Goal: Use online tool/utility: Utilize a website feature to perform a specific function

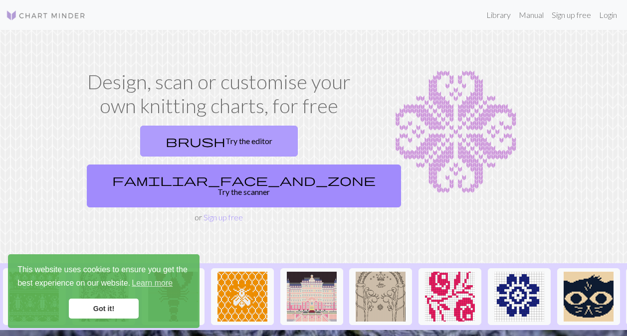
click at [169, 145] on link "brush Try the editor" at bounding box center [219, 141] width 158 height 31
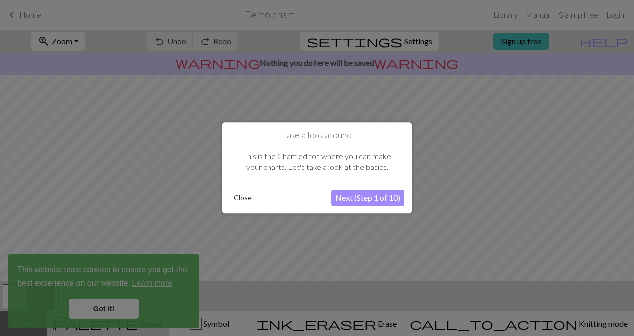
click at [359, 198] on button "Next (Step 1 of 10)" at bounding box center [368, 199] width 73 height 16
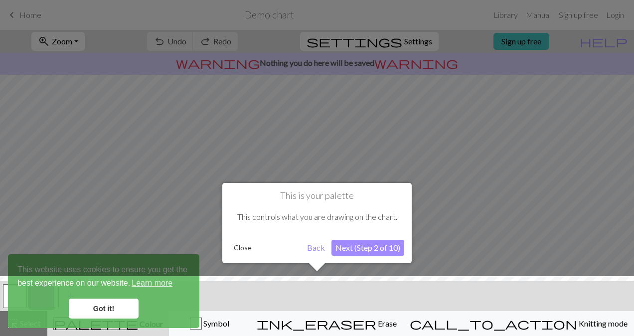
click at [349, 251] on button "Next (Step 2 of 10)" at bounding box center [368, 248] width 73 height 16
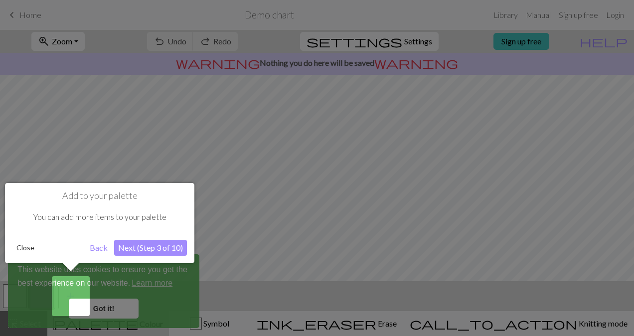
click at [140, 240] on button "Next (Step 3 of 10)" at bounding box center [150, 248] width 73 height 16
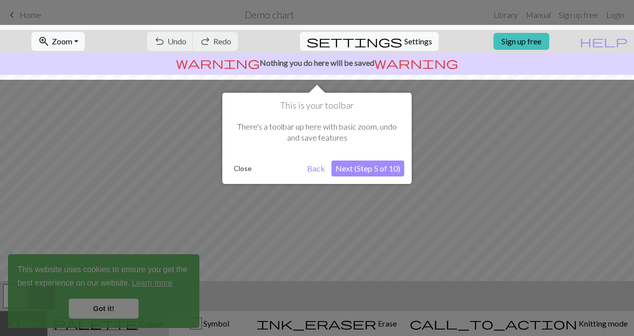
click at [362, 169] on button "Next (Step 5 of 10)" at bounding box center [368, 169] width 73 height 16
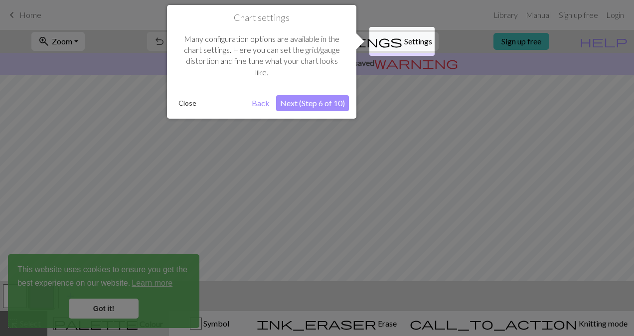
click at [317, 108] on button "Next (Step 6 of 10)" at bounding box center [312, 103] width 73 height 16
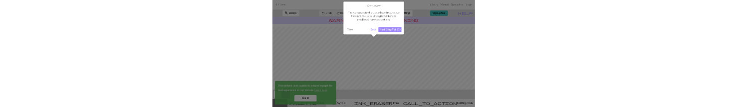
scroll to position [60, 0]
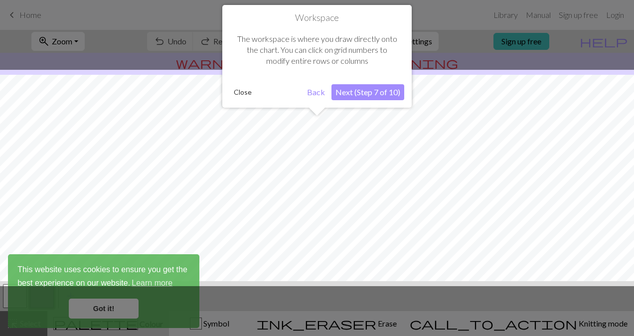
click at [378, 90] on button "Next (Step 7 of 10)" at bounding box center [368, 92] width 73 height 16
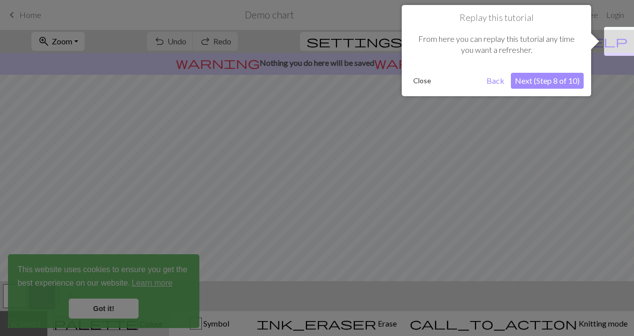
click at [558, 76] on button "Next (Step 8 of 10)" at bounding box center [547, 81] width 73 height 16
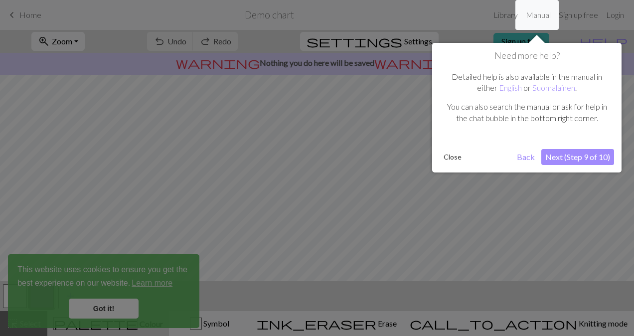
click at [580, 156] on button "Next (Step 9 of 10)" at bounding box center [578, 157] width 73 height 16
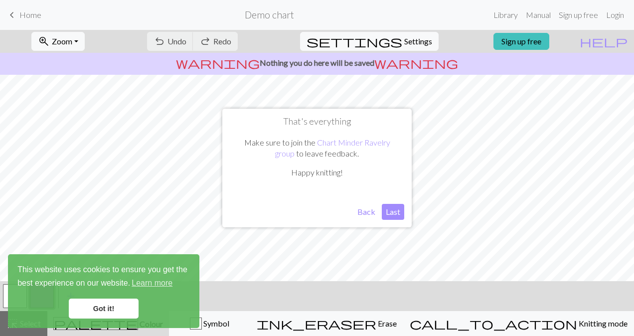
click at [394, 212] on button "Last" at bounding box center [393, 212] width 22 height 16
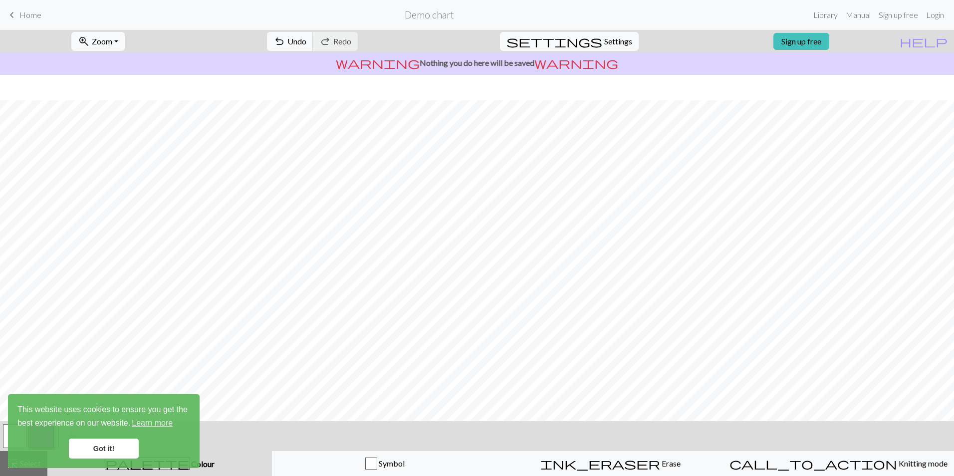
scroll to position [25, 0]
click at [94, 336] on link "Got it!" at bounding box center [104, 448] width 70 height 20
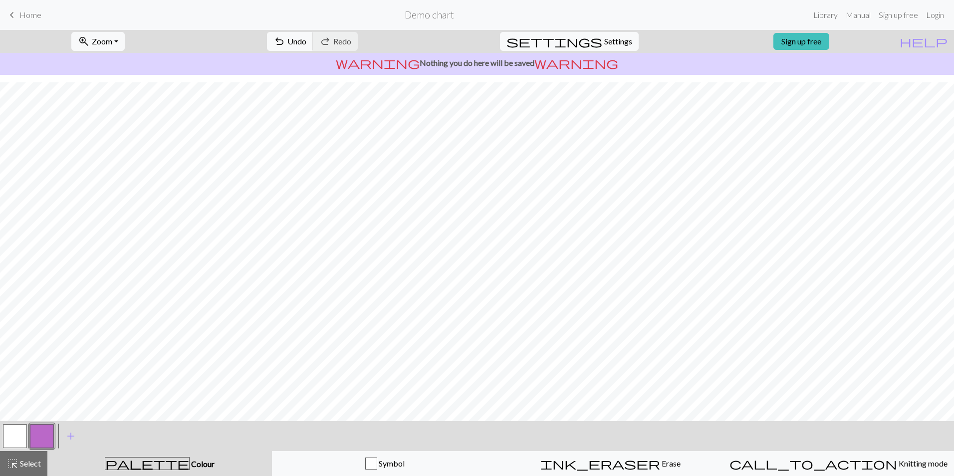
click at [146, 336] on span "palette" at bounding box center [147, 463] width 84 height 14
click at [28, 336] on span "Select" at bounding box center [29, 462] width 22 height 9
click at [190, 336] on span "Colour" at bounding box center [202, 463] width 25 height 9
click at [69, 336] on span "add" at bounding box center [71, 436] width 12 height 14
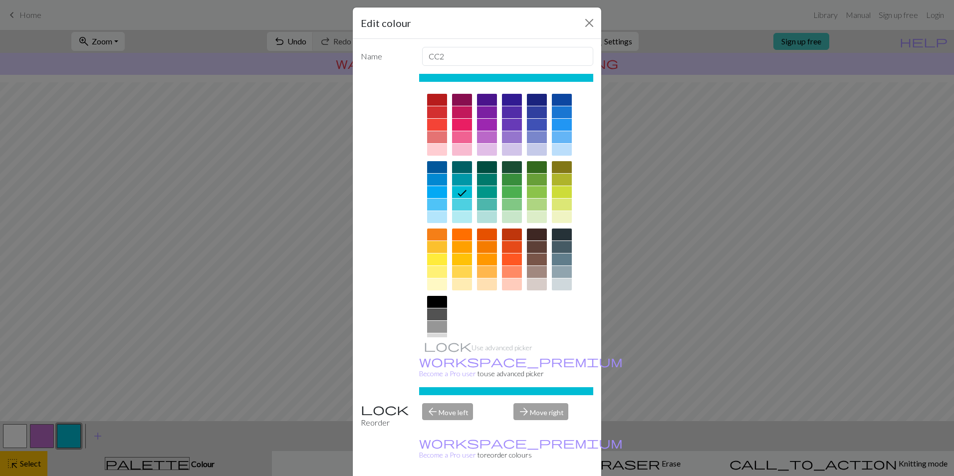
scroll to position [0, 0]
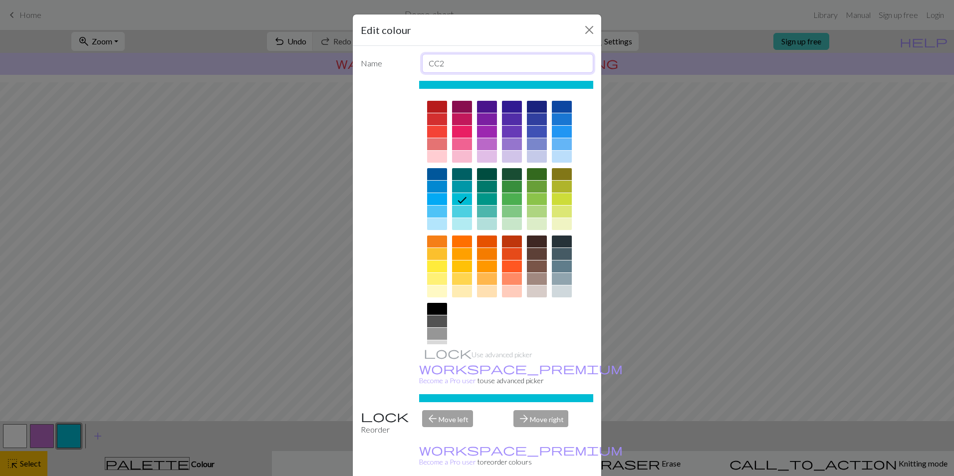
click at [447, 62] on input "CC2" at bounding box center [508, 63] width 172 height 19
click at [431, 118] on div at bounding box center [437, 119] width 20 height 12
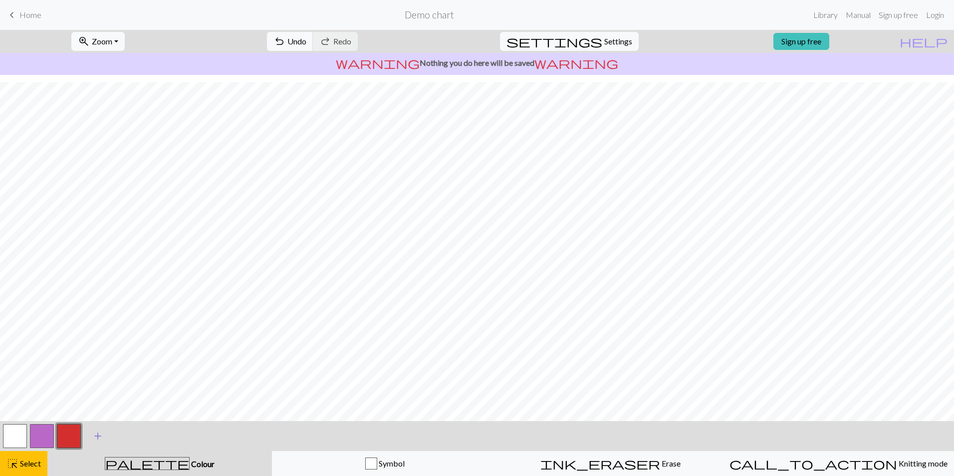
click at [97, 336] on span "add" at bounding box center [98, 436] width 12 height 14
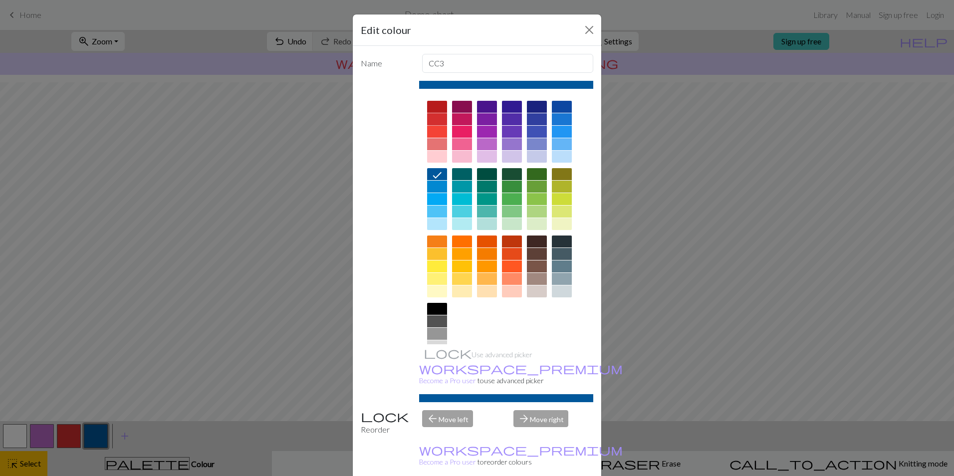
click at [431, 116] on div at bounding box center [437, 119] width 20 height 12
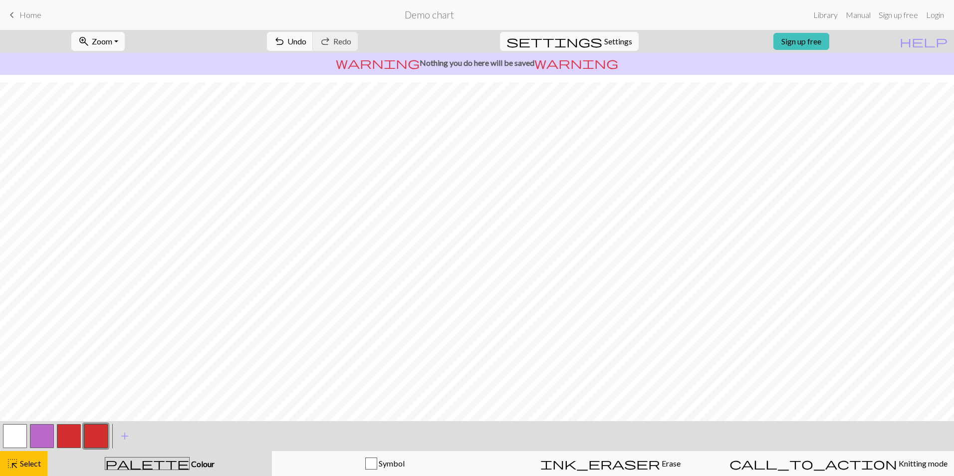
click at [151, 336] on div "< > add Add a colour" at bounding box center [477, 436] width 954 height 30
click at [125, 336] on span "add" at bounding box center [125, 436] width 12 height 14
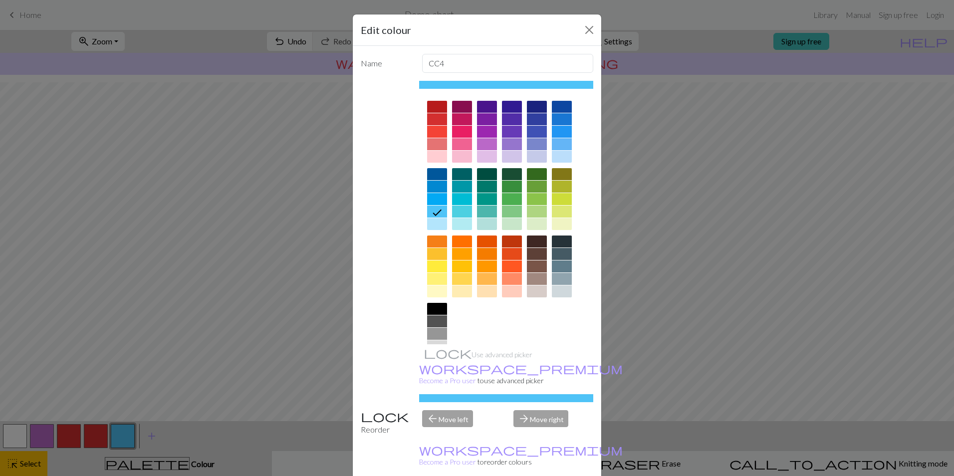
click at [433, 107] on div at bounding box center [437, 107] width 20 height 12
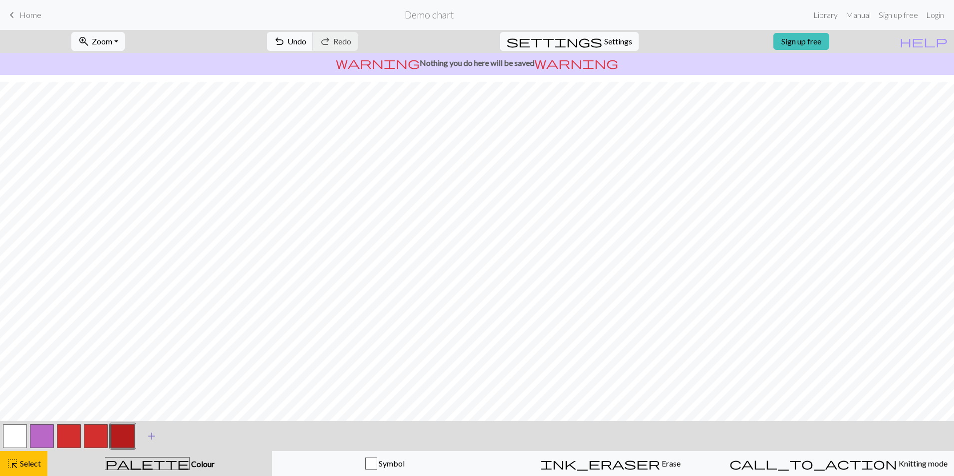
click at [152, 336] on span "add" at bounding box center [152, 436] width 12 height 14
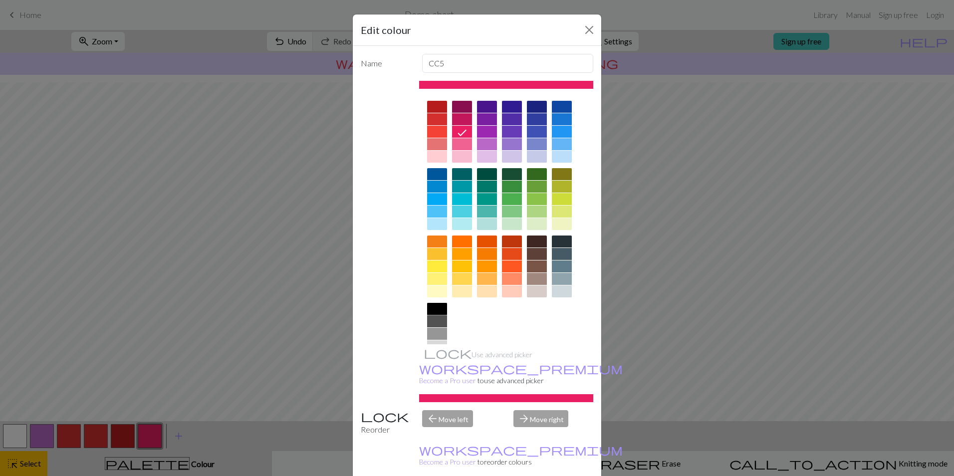
click at [433, 308] on div at bounding box center [437, 309] width 20 height 12
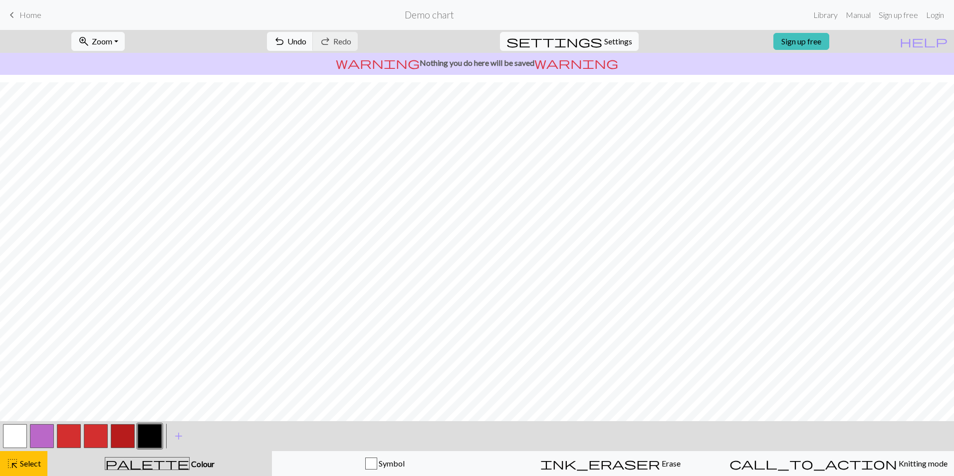
drag, startPoint x: 93, startPoint y: 432, endPoint x: 213, endPoint y: 458, distance: 122.9
click at [213, 336] on div "palette Colour Colour" at bounding box center [159, 463] width 212 height 13
click at [11, 336] on button "button" at bounding box center [15, 436] width 24 height 24
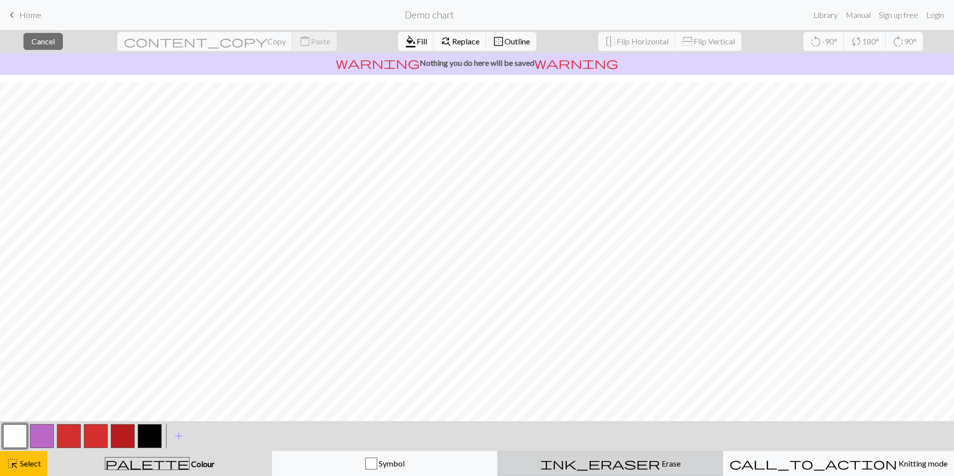
click at [605, 336] on span "ink_eraser" at bounding box center [600, 463] width 120 height 14
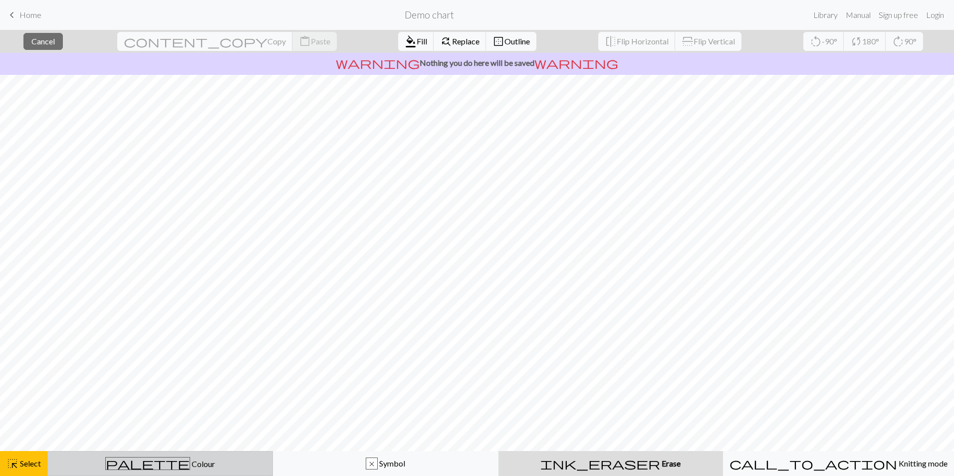
click at [148, 336] on span "palette" at bounding box center [148, 463] width 84 height 14
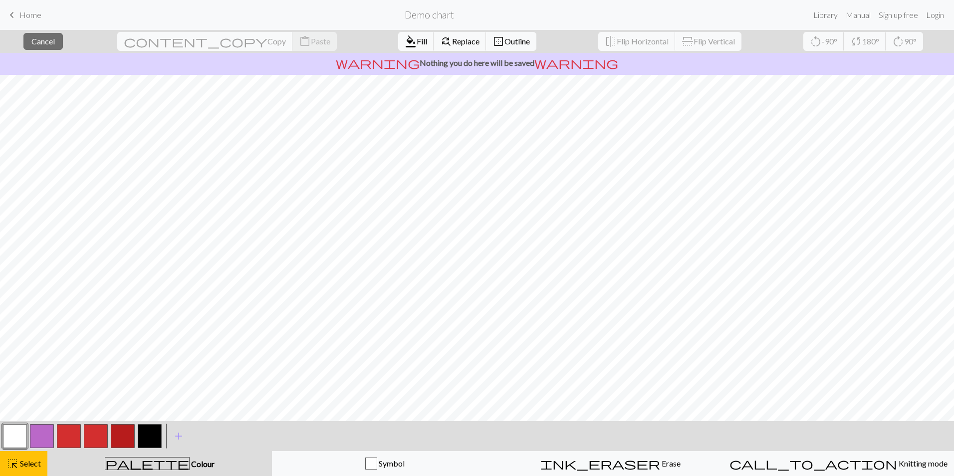
click at [123, 336] on button "button" at bounding box center [123, 436] width 24 height 24
click at [117, 336] on button "button" at bounding box center [123, 436] width 24 height 24
